Goal: Task Accomplishment & Management: Use online tool/utility

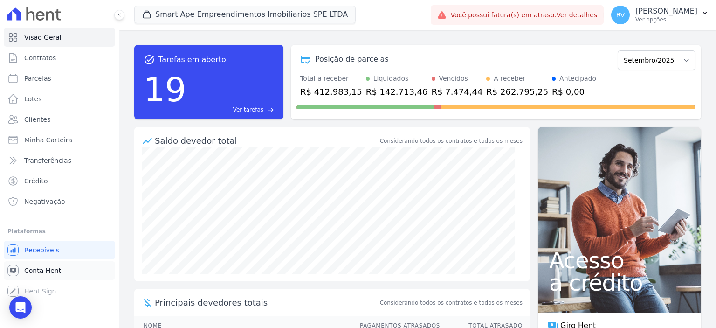
click at [61, 274] on link "Conta Hent" at bounding box center [59, 270] width 111 height 19
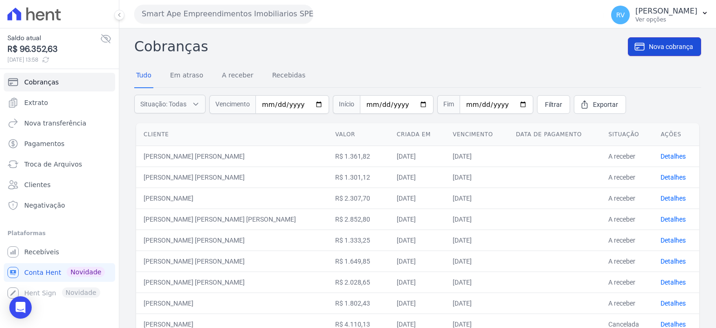
click at [634, 50] on icon at bounding box center [639, 46] width 11 height 11
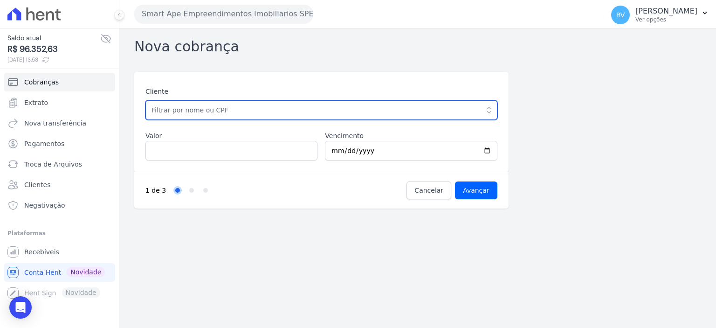
click at [205, 112] on input "text" at bounding box center [321, 110] width 352 height 20
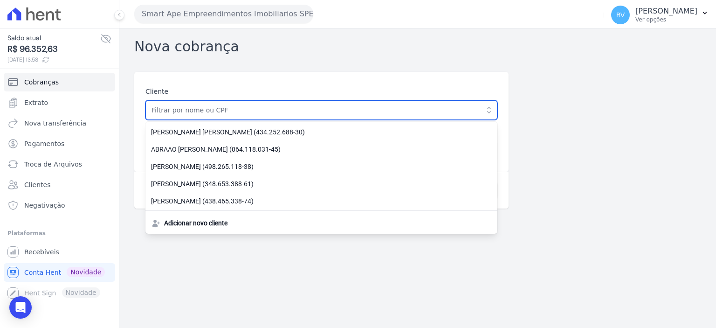
paste input "[PERSON_NAME] [PERSON_NAME] DO [PERSON_NAME]"
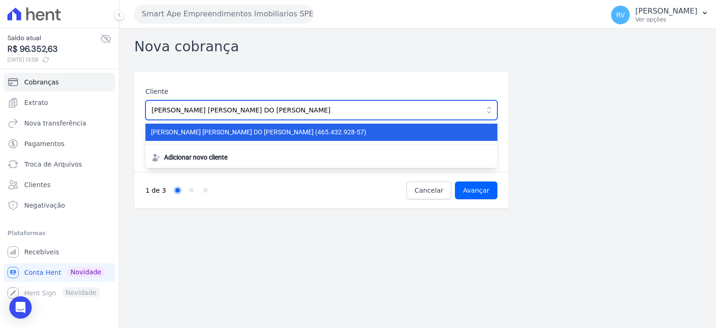
type input "[PERSON_NAME] [PERSON_NAME] DO [PERSON_NAME]"
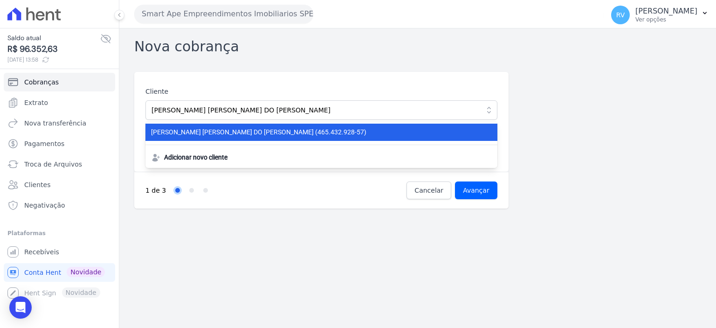
click at [240, 131] on span "[PERSON_NAME] [PERSON_NAME] DO [PERSON_NAME] (465.432.928-57)" at bounding box center [316, 132] width 330 height 10
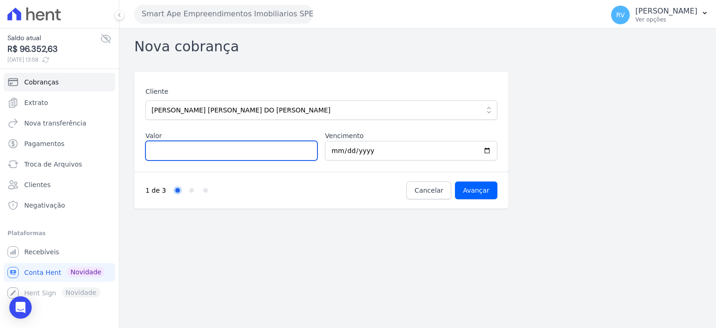
click at [228, 145] on input "Valor" at bounding box center [231, 151] width 172 height 20
type input "1753.94"
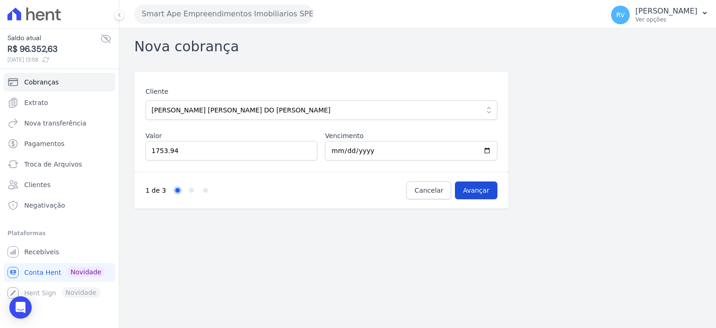
click at [476, 192] on input "Avançar" at bounding box center [476, 190] width 42 height 18
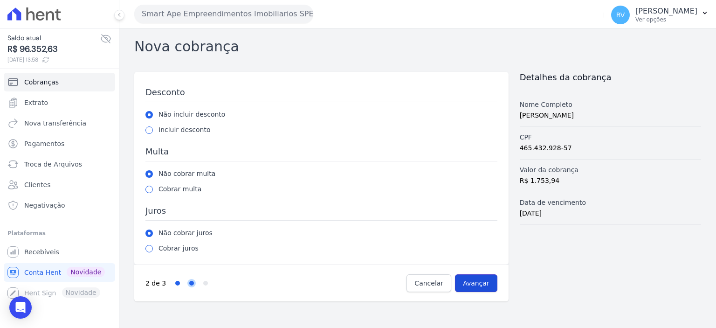
click at [479, 282] on input "Avançar" at bounding box center [476, 283] width 42 height 18
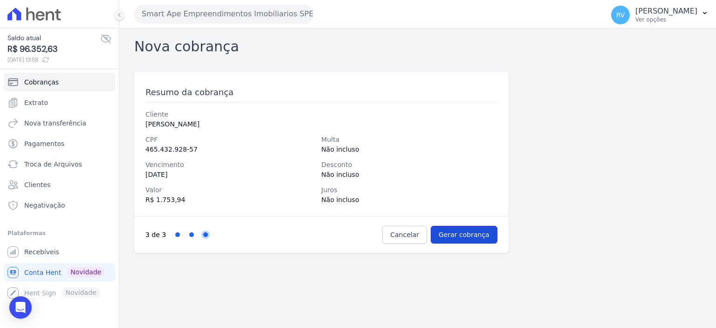
click at [486, 237] on input "Gerar cobrança" at bounding box center [464, 235] width 67 height 18
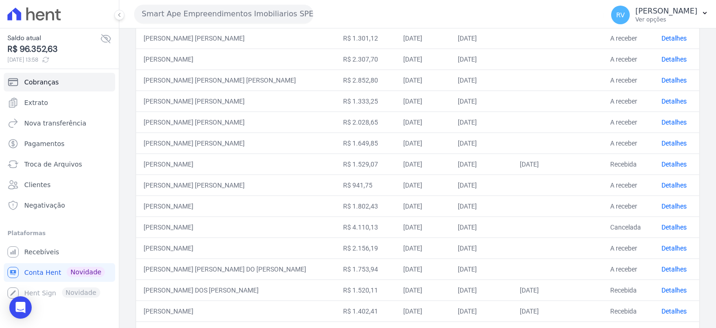
scroll to position [187, 0]
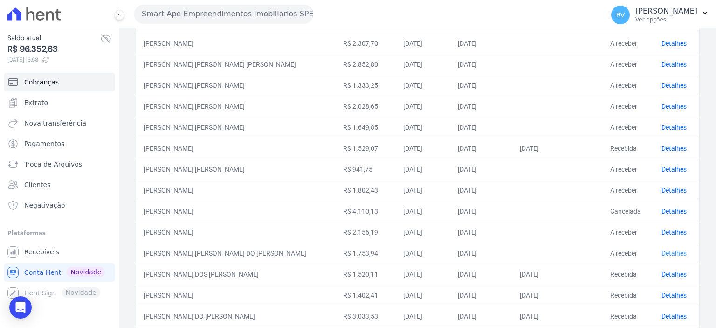
click at [664, 251] on link "Detalhes" at bounding box center [674, 252] width 25 height 7
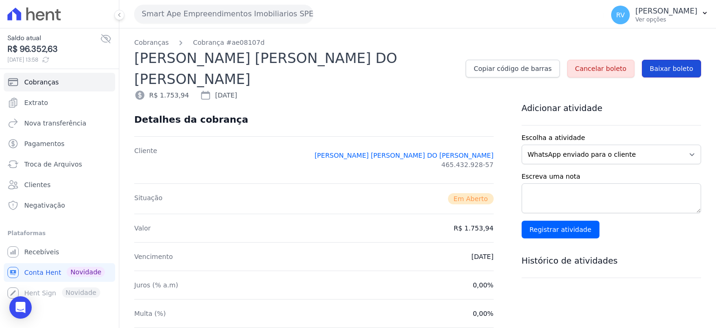
click at [684, 64] on span "Baixar boleto" at bounding box center [671, 68] width 43 height 9
